Goal: Find specific page/section: Find specific page/section

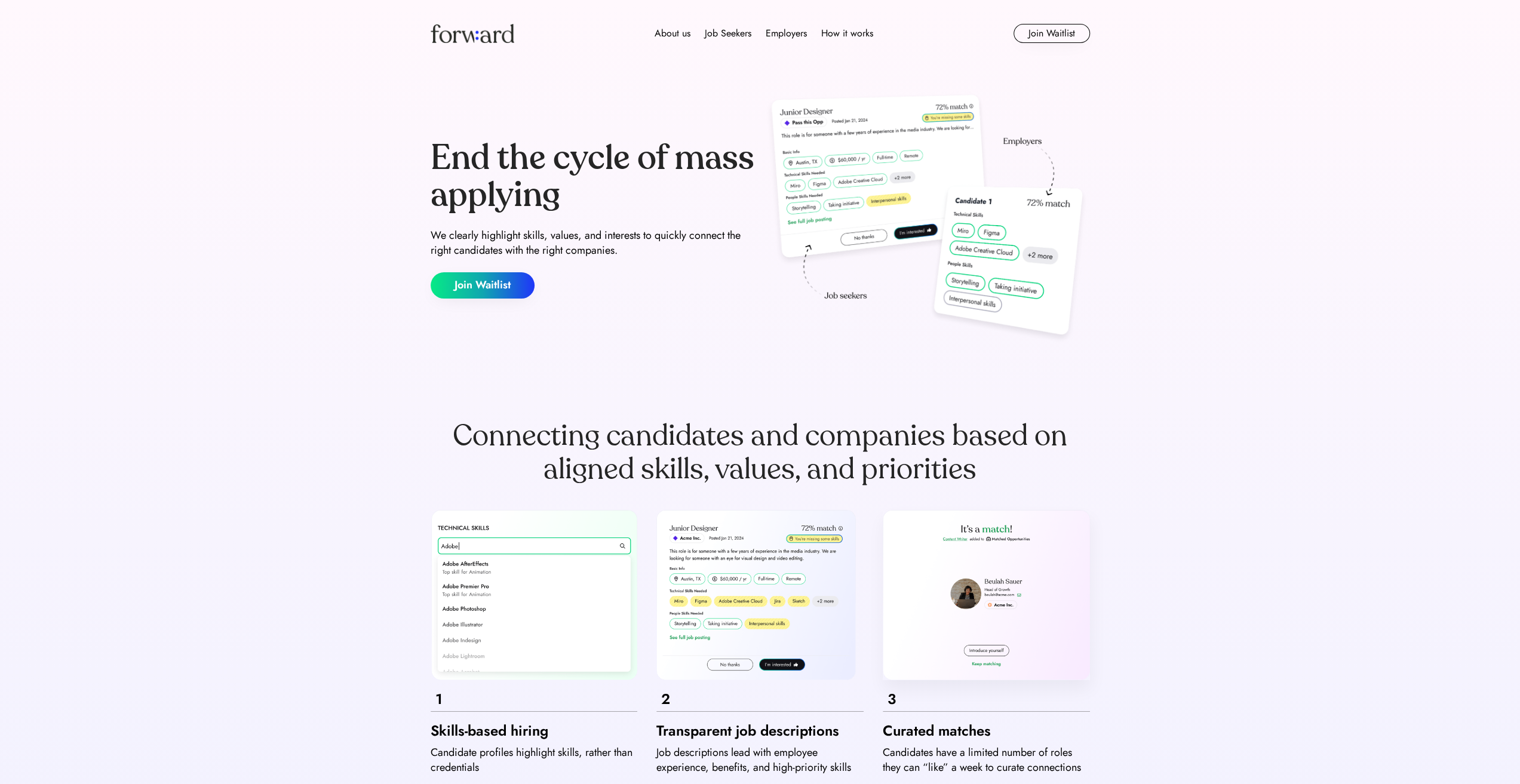
drag, startPoint x: 546, startPoint y: 341, endPoint x: 659, endPoint y: 15, distance: 345.0
click at [728, 73] on div "Job board" at bounding box center [730, 76] width 40 height 15
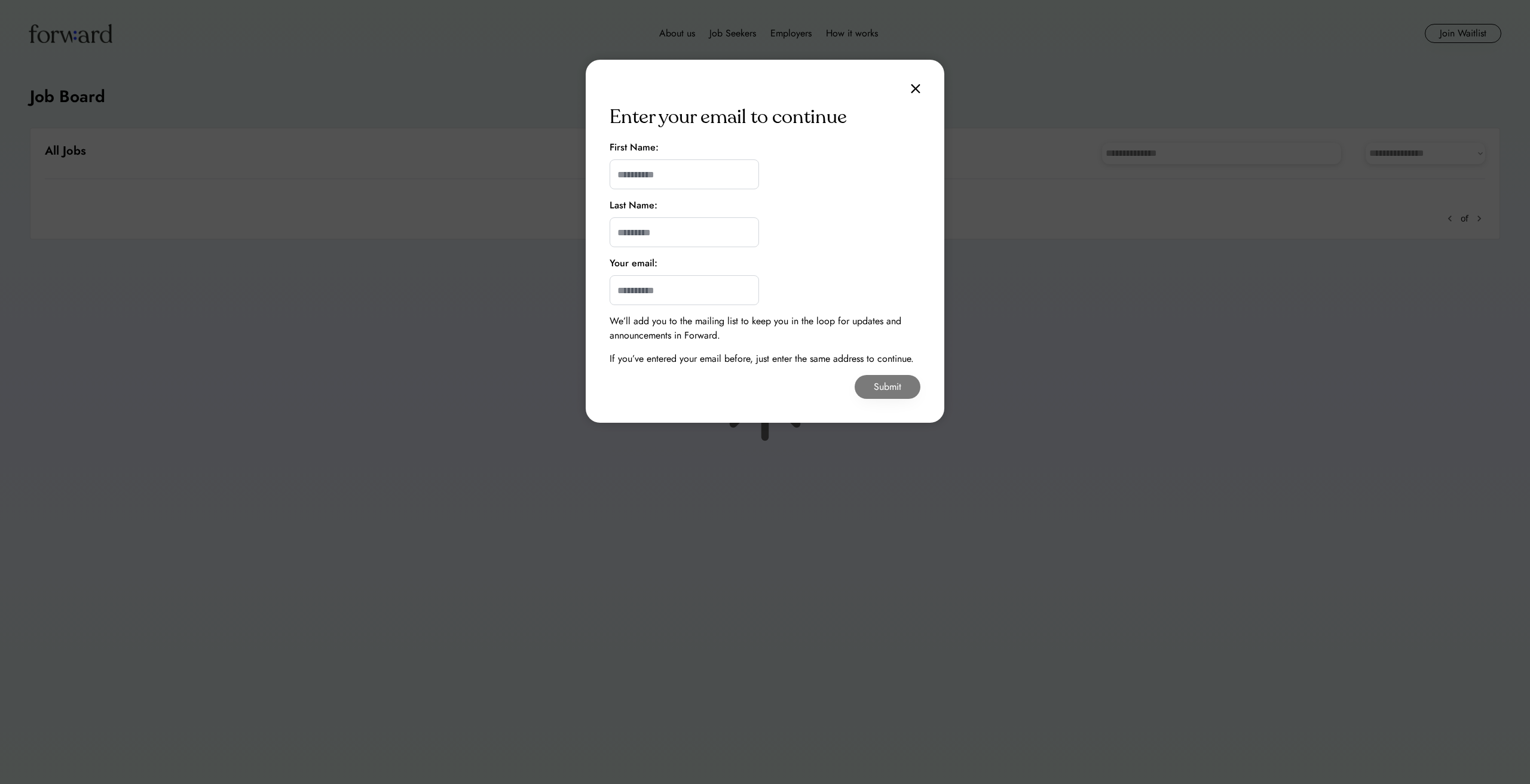
click at [914, 88] on img at bounding box center [915, 88] width 10 height 10
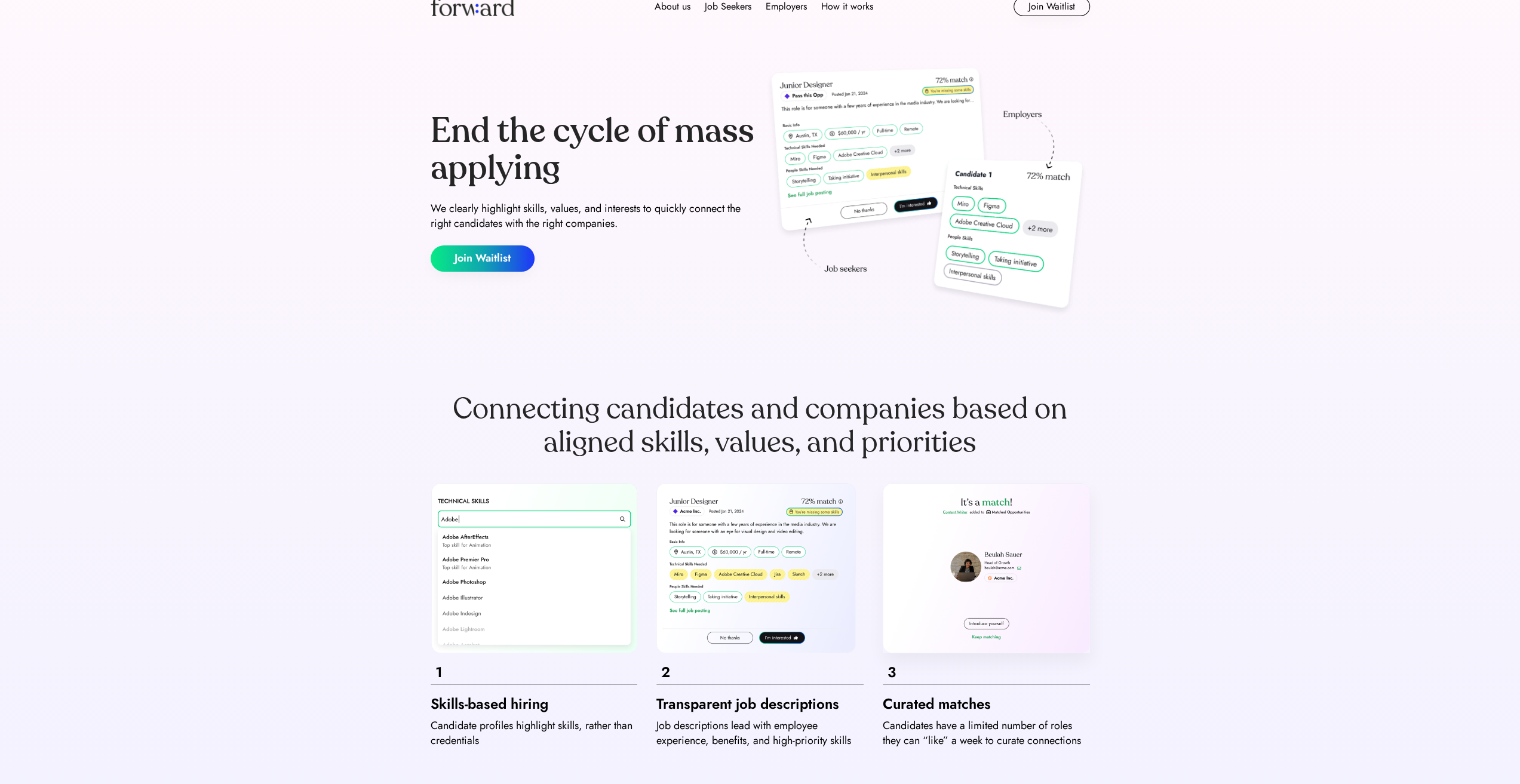
drag, startPoint x: 792, startPoint y: 279, endPoint x: 783, endPoint y: 4, distance: 275.1
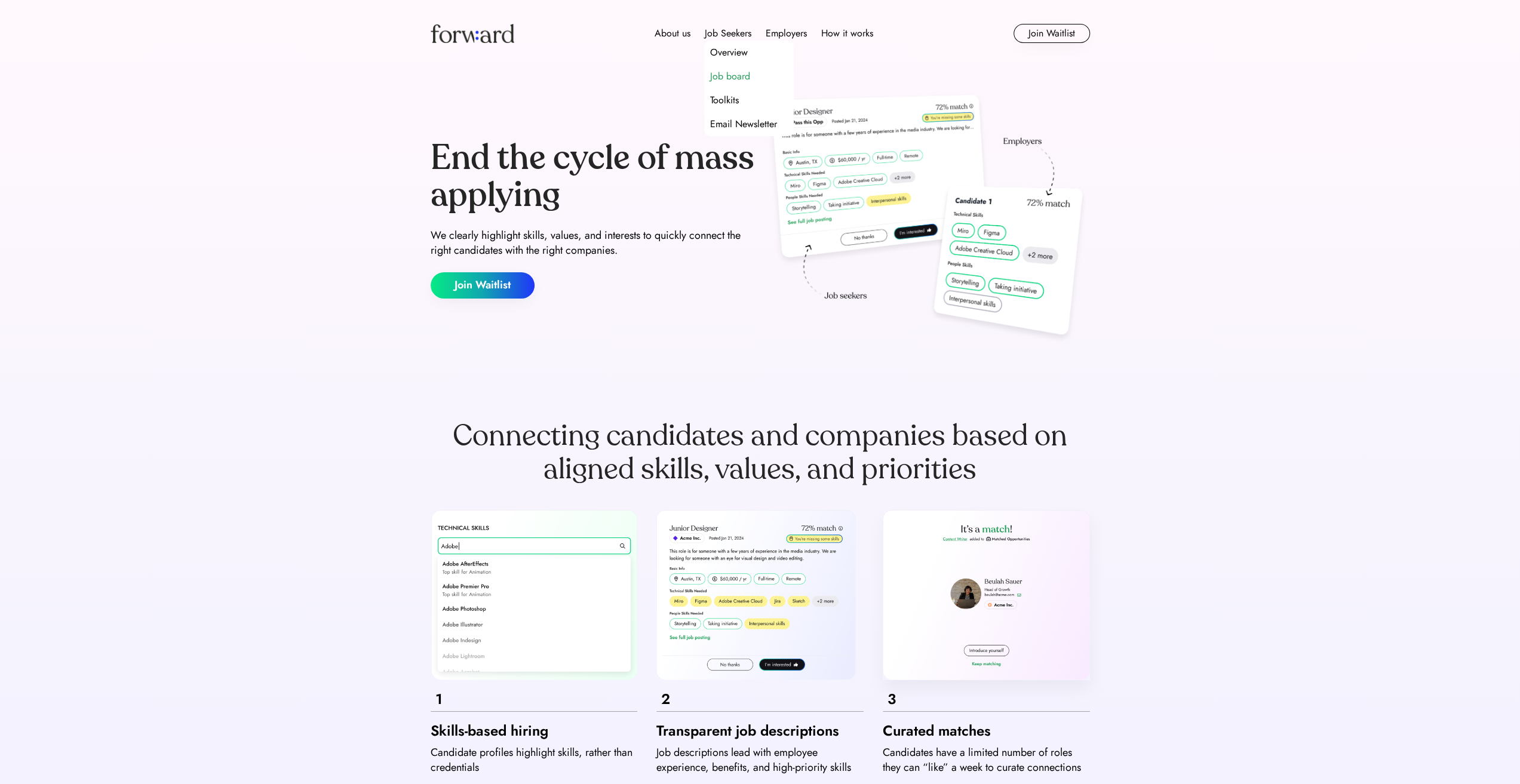
click at [735, 74] on div "Job board" at bounding box center [730, 76] width 40 height 15
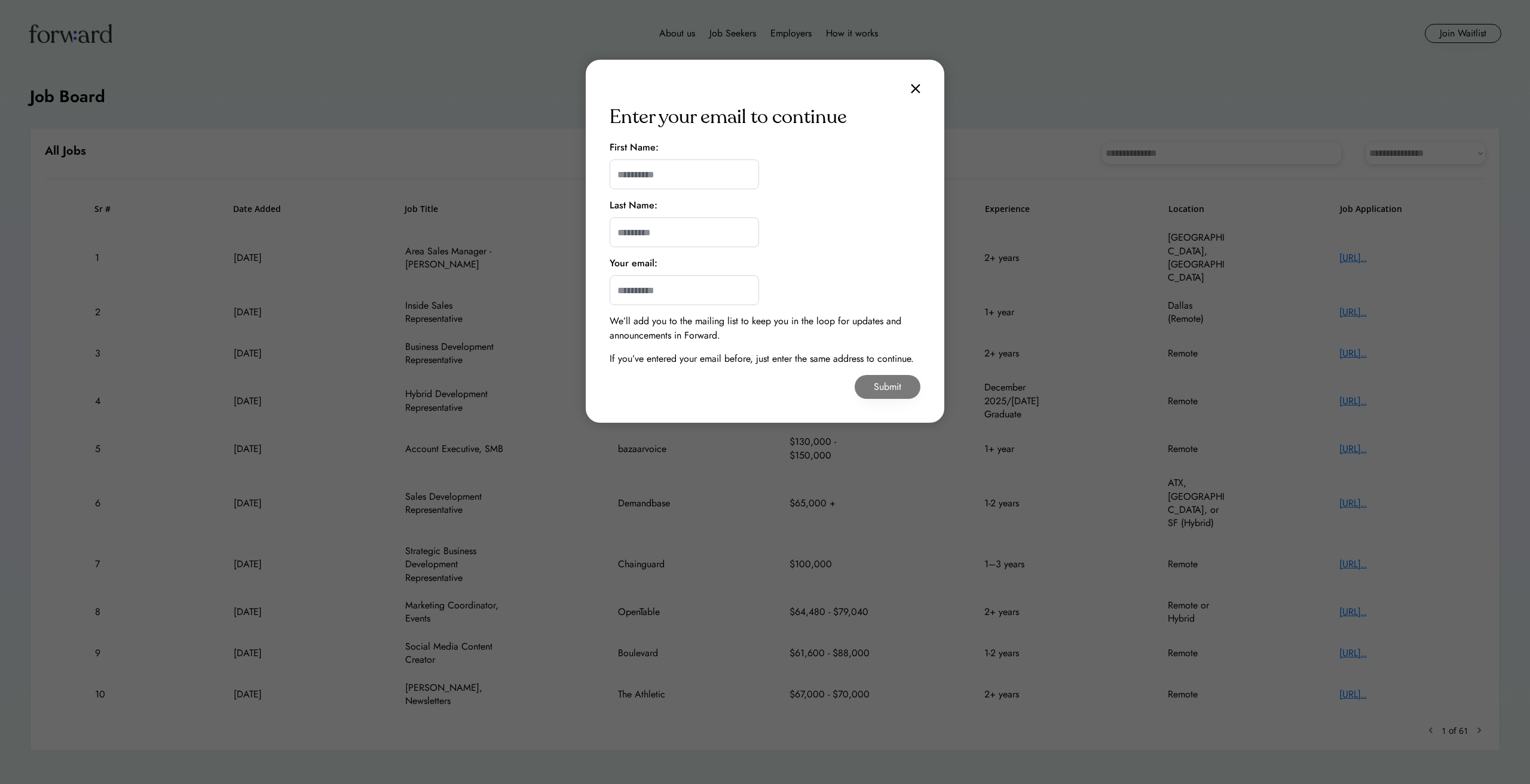
click at [929, 86] on div "Enter your email to continue First Name: Last Name: Your email: We’ll add you t…" at bounding box center [765, 241] width 359 height 363
click at [914, 83] on img at bounding box center [915, 88] width 10 height 10
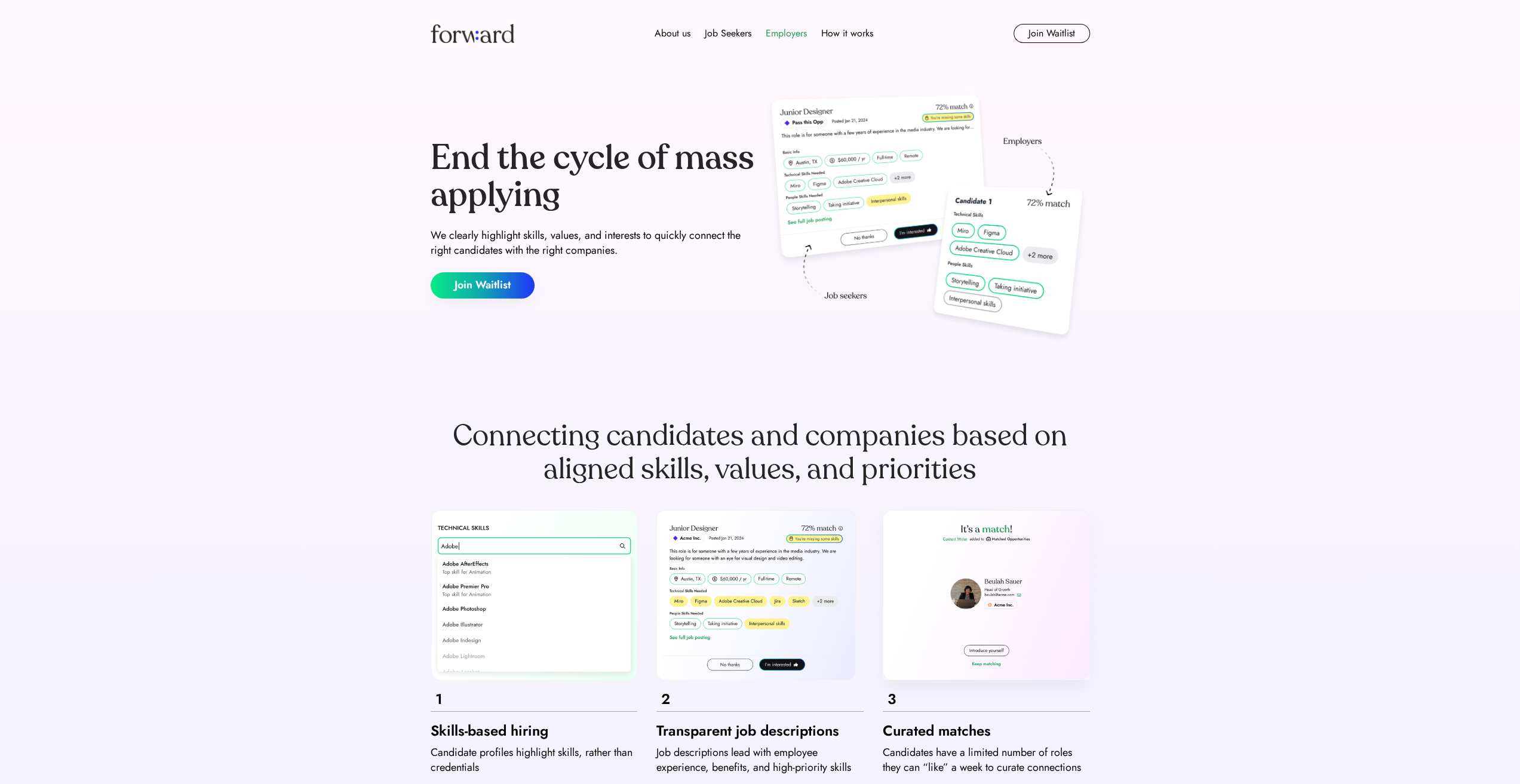
click at [799, 37] on div "Employers" at bounding box center [786, 33] width 41 height 15
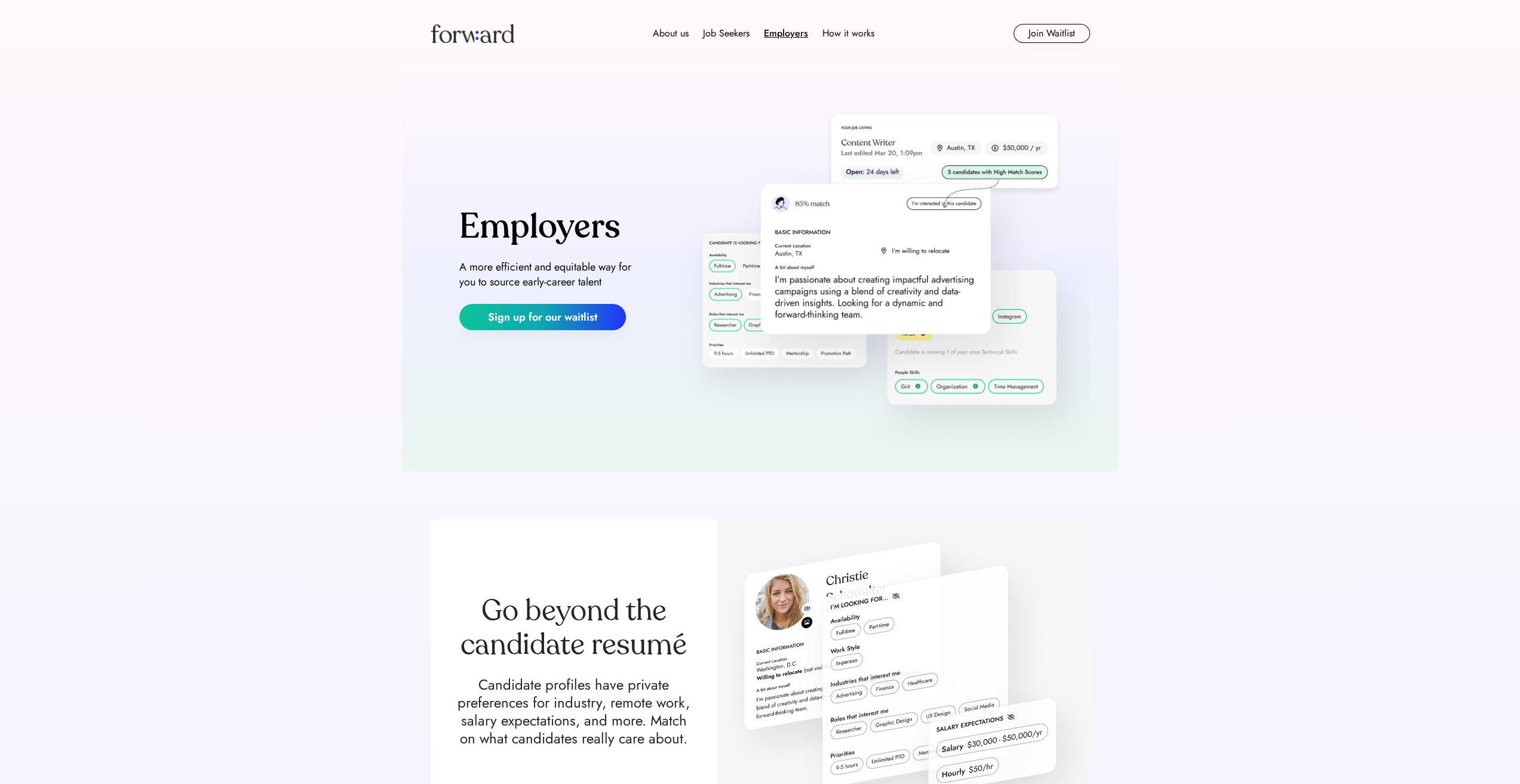
click at [707, 337] on img at bounding box center [880, 269] width 420 height 357
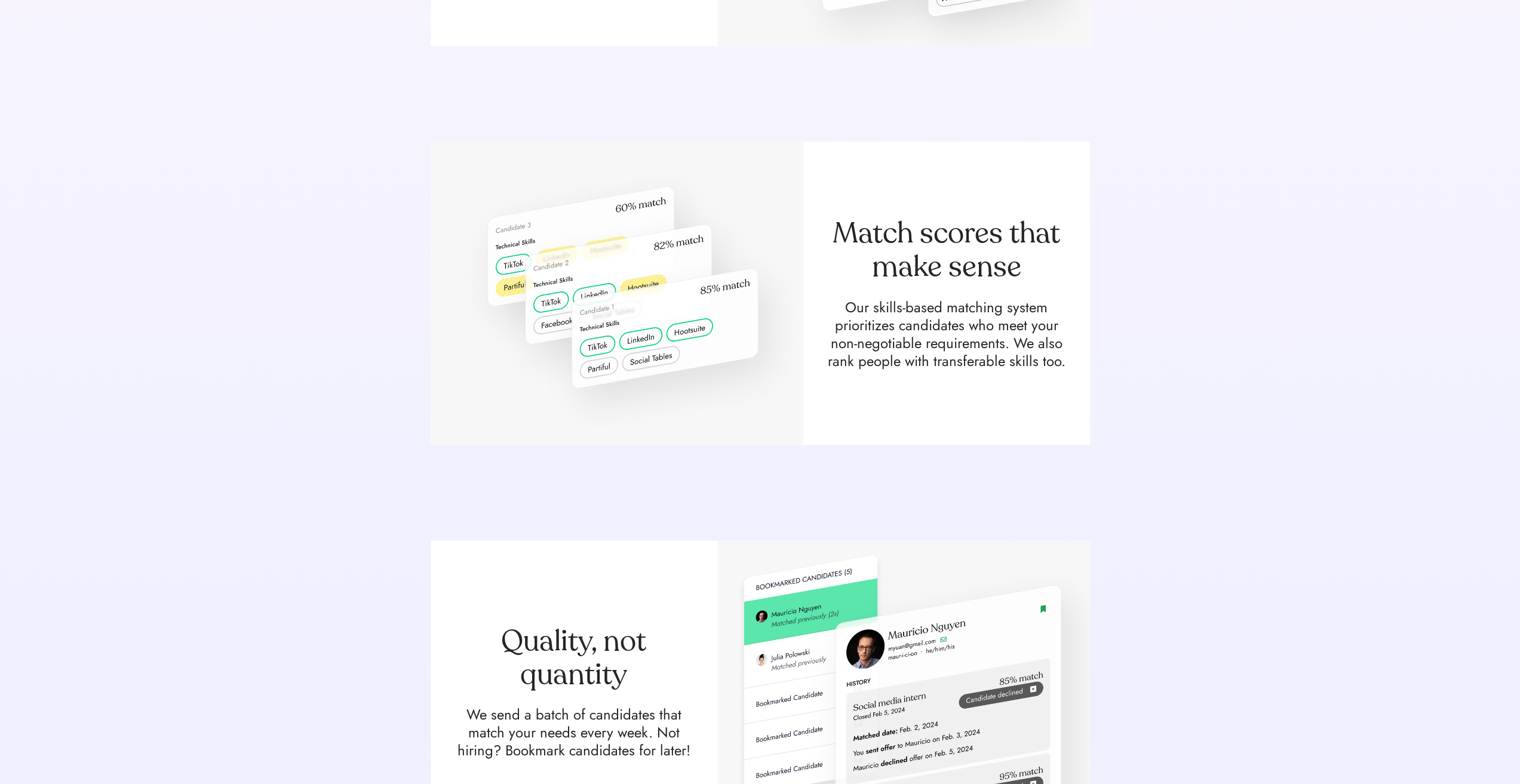
scroll to position [1075, 0]
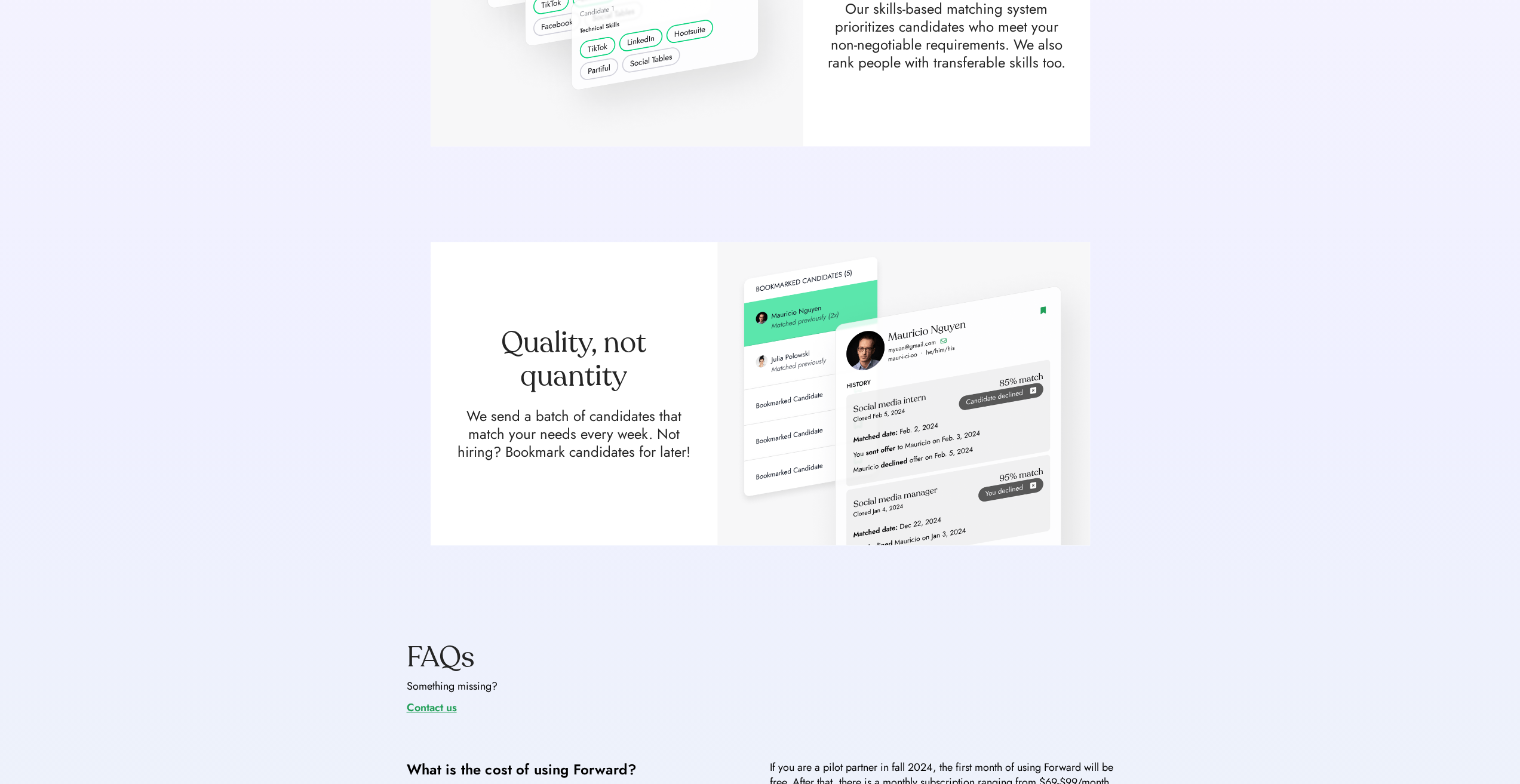
click at [699, 232] on div "Quality, not quantity We send a batch of candidates that match your needs every…" at bounding box center [760, 394] width 717 height 399
